Goal: Navigation & Orientation: Find specific page/section

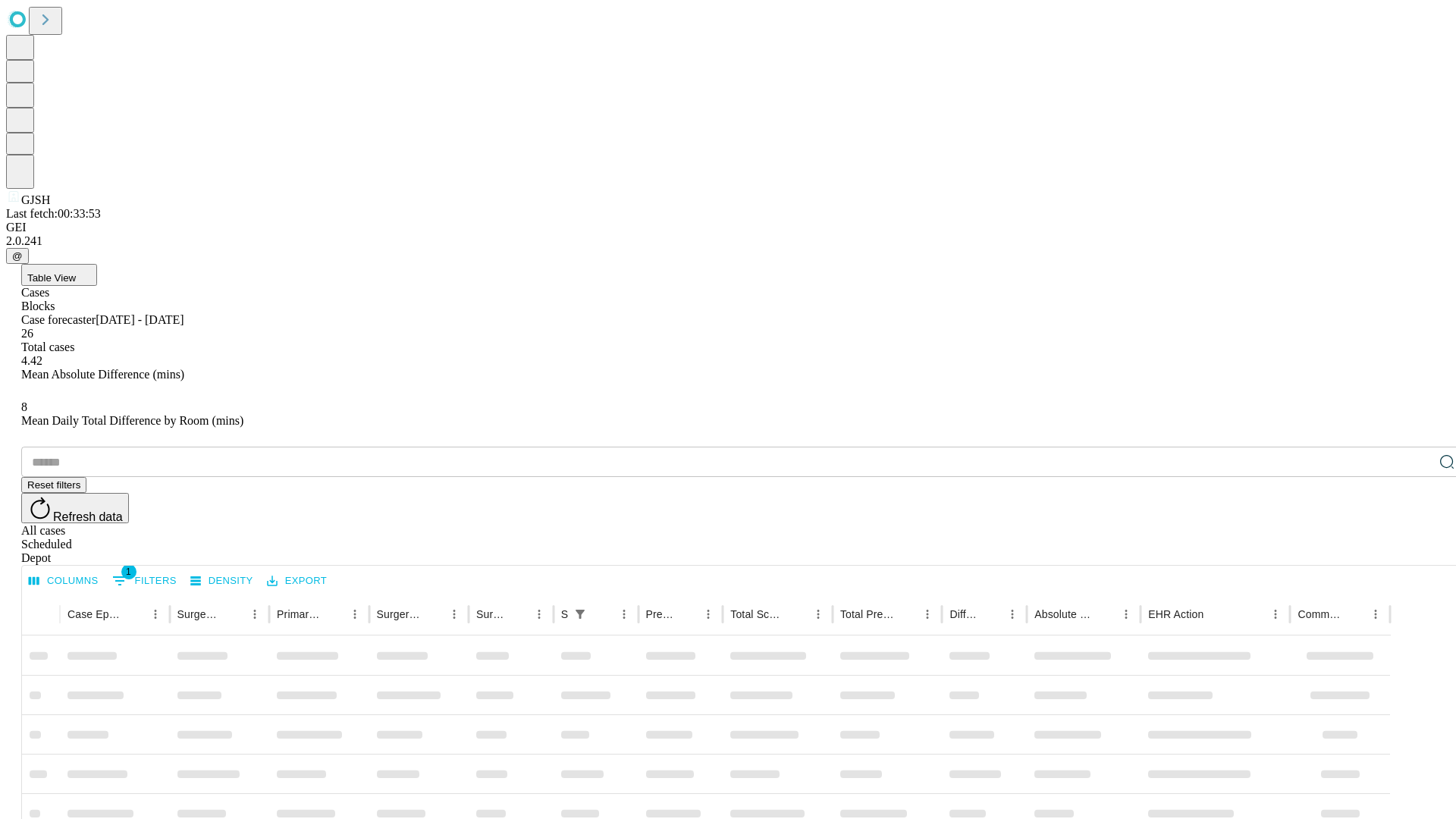
click at [1417, 552] on div "Depot" at bounding box center [743, 558] width 1444 height 14
